Goal: Task Accomplishment & Management: Use online tool/utility

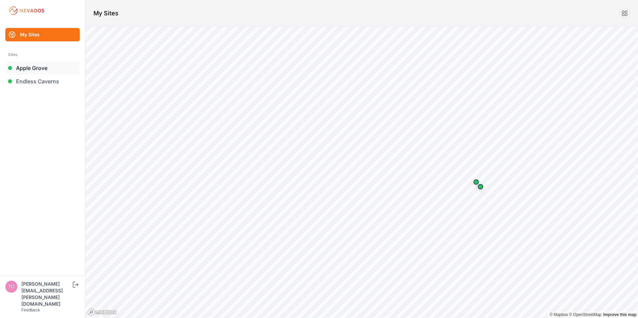
click at [37, 72] on link "Apple Grove" at bounding box center [42, 67] width 74 height 13
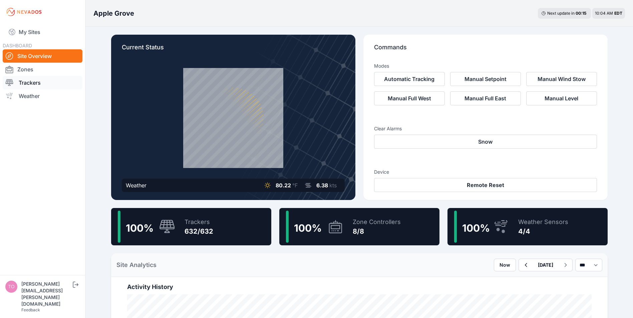
click at [37, 84] on link "Trackers" at bounding box center [43, 82] width 80 height 13
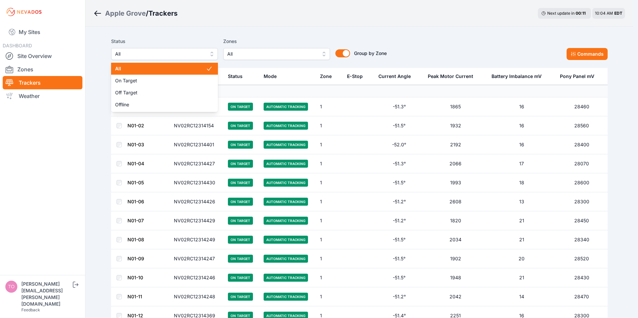
click at [158, 56] on span "All" at bounding box center [159, 54] width 89 height 8
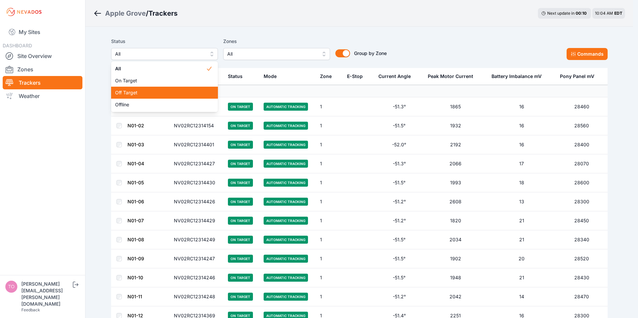
click at [136, 92] on span "Off Target" at bounding box center [160, 92] width 91 height 7
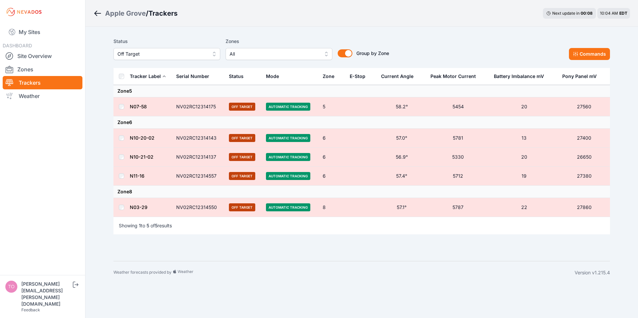
click at [124, 75] on th at bounding box center [121, 76] width 16 height 17
click at [584, 55] on button "Commands" at bounding box center [589, 54] width 41 height 12
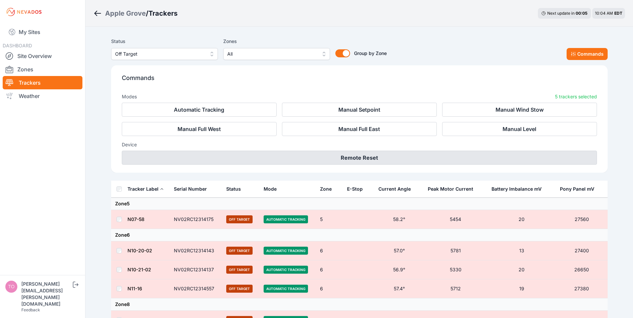
click at [348, 157] on button "Remote Reset" at bounding box center [359, 158] width 475 height 14
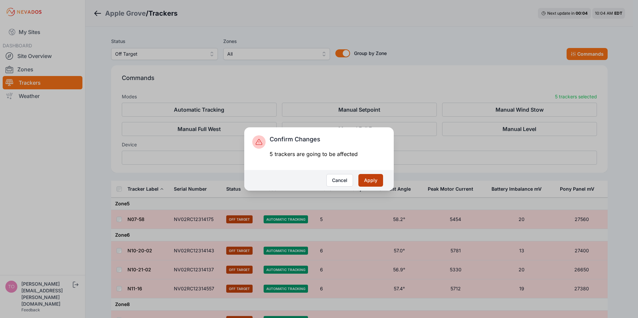
click at [372, 183] on button "Apply" at bounding box center [371, 180] width 25 height 13
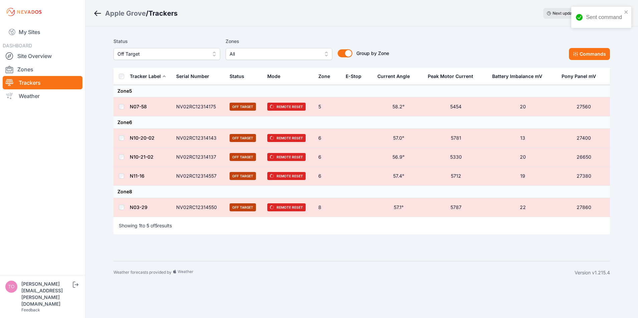
click at [198, 53] on span "Off Target" at bounding box center [161, 54] width 89 height 8
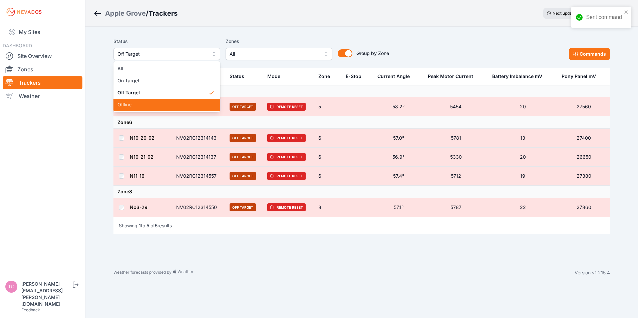
click at [144, 102] on span "Offline" at bounding box center [162, 104] width 91 height 7
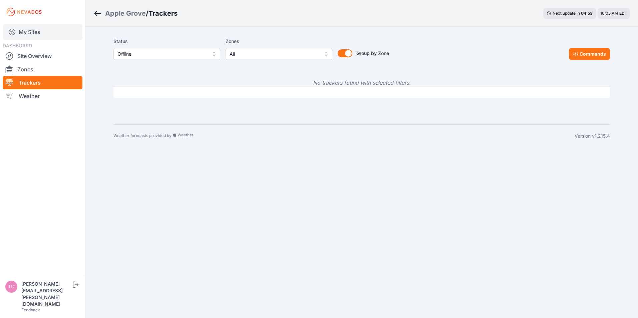
click at [28, 32] on link "My Sites" at bounding box center [43, 32] width 80 height 16
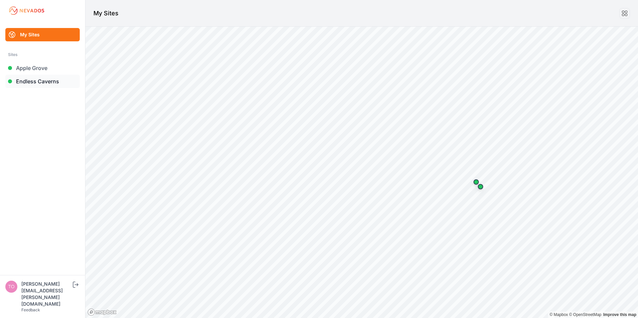
click at [27, 81] on link "Endless Caverns" at bounding box center [42, 81] width 74 height 13
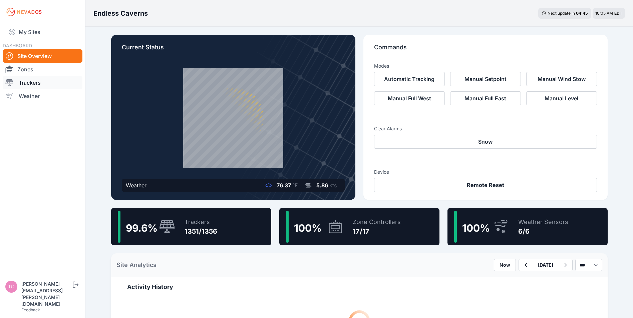
click at [22, 81] on link "Trackers" at bounding box center [43, 82] width 80 height 13
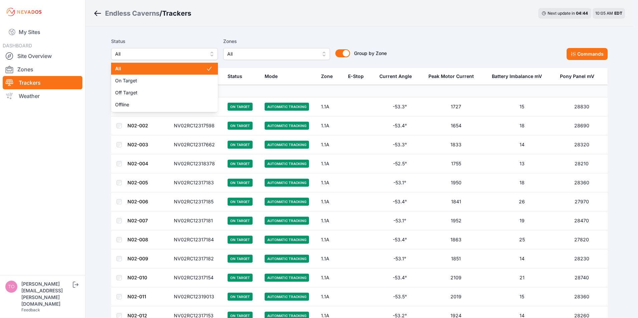
click at [143, 53] on span "All" at bounding box center [159, 54] width 89 height 8
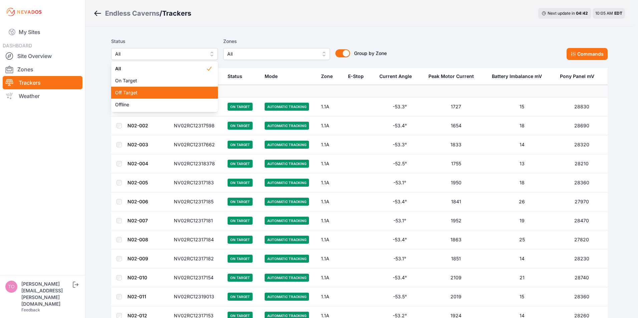
click at [126, 92] on span "Off Target" at bounding box center [160, 92] width 91 height 7
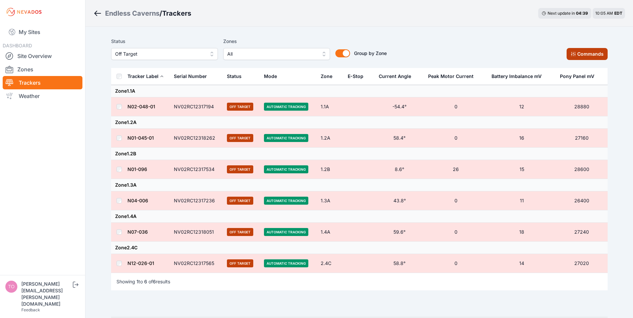
click at [574, 53] on icon at bounding box center [573, 53] width 5 height 5
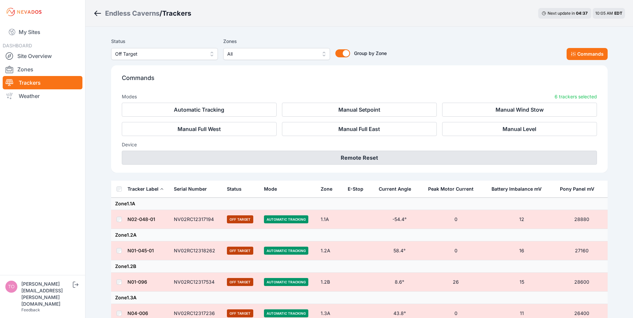
click at [354, 160] on button "Remote Reset" at bounding box center [359, 158] width 475 height 14
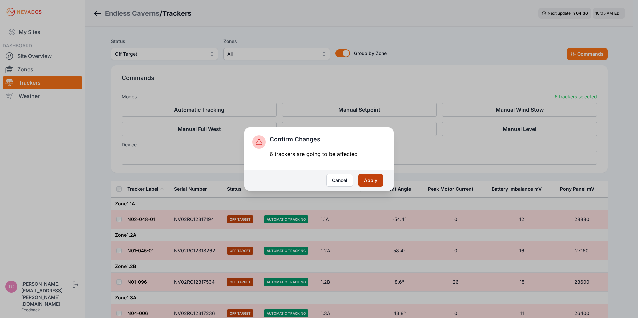
click at [367, 181] on button "Apply" at bounding box center [371, 180] width 25 height 13
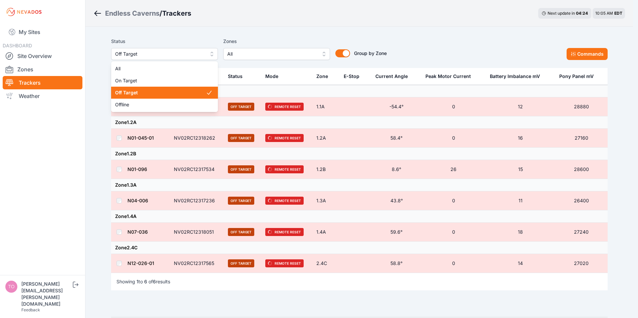
click at [169, 53] on span "Off Target" at bounding box center [159, 54] width 89 height 8
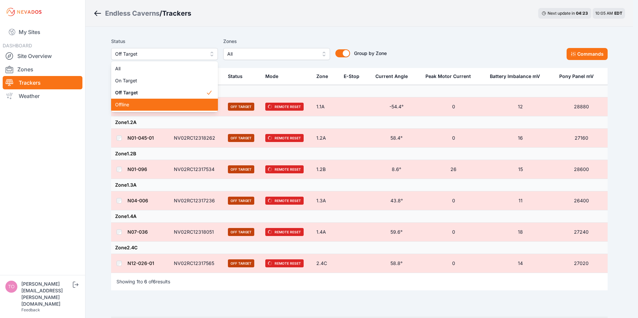
click at [130, 104] on span "Offline" at bounding box center [160, 104] width 91 height 7
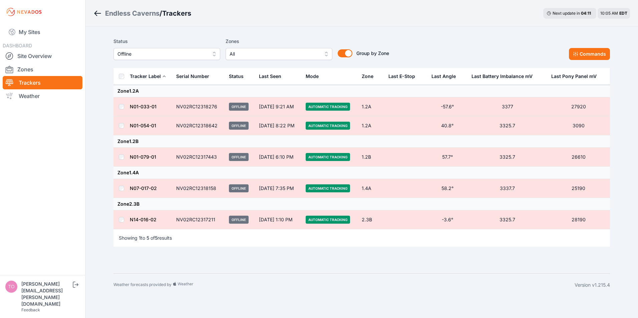
click at [99, 13] on icon "Breadcrumb" at bounding box center [97, 13] width 8 height 8
